Goal: Task Accomplishment & Management: Manage account settings

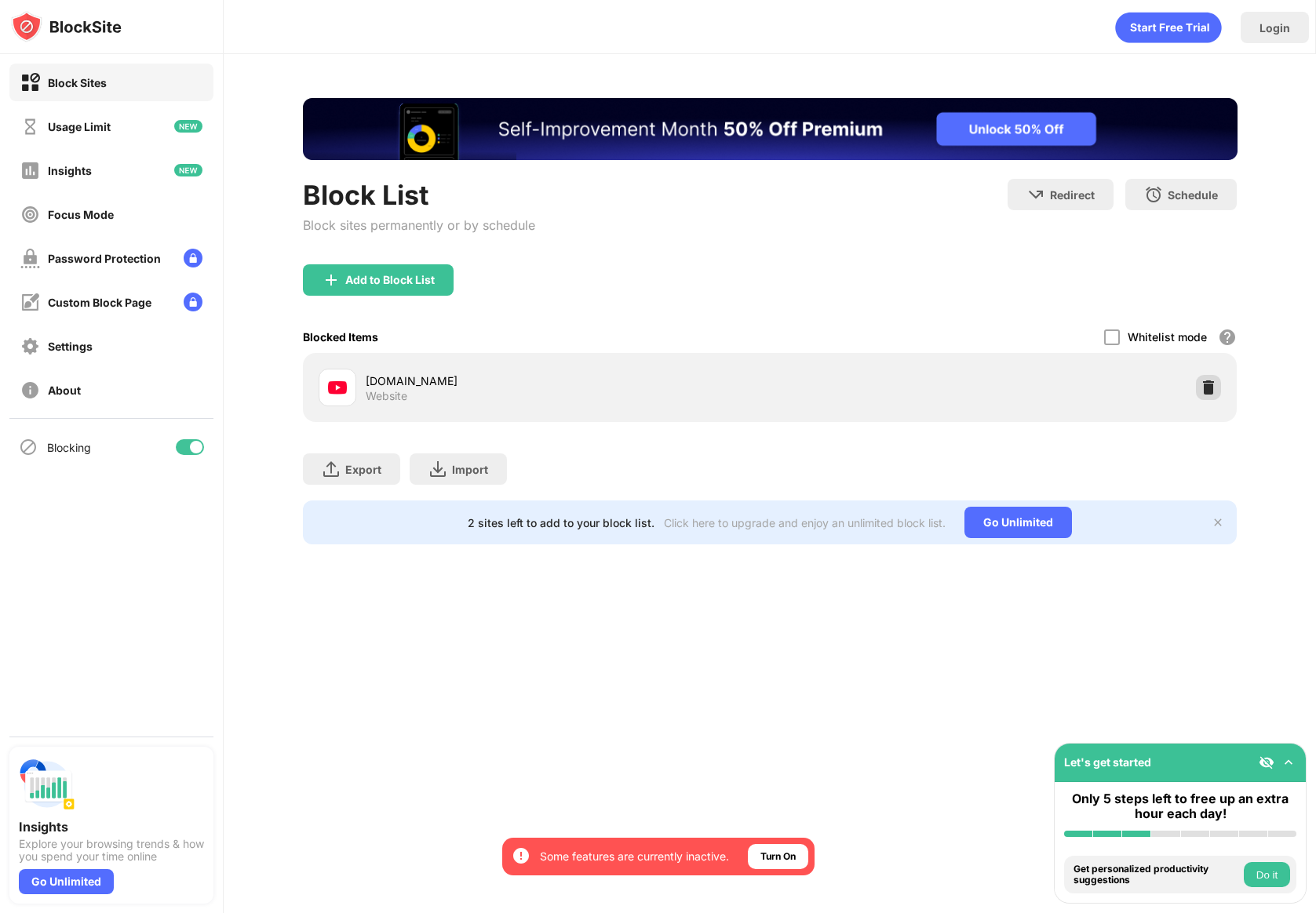
click at [1204, 381] on img at bounding box center [1208, 388] width 16 height 16
